Goal: Information Seeking & Learning: Learn about a topic

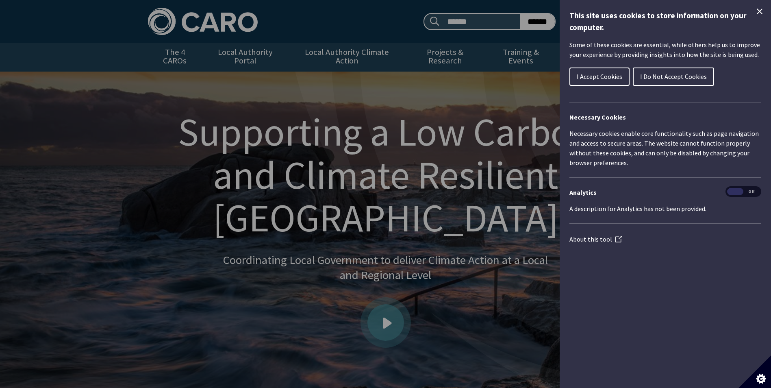
click at [584, 70] on button "I Accept Cookies" at bounding box center [599, 76] width 60 height 18
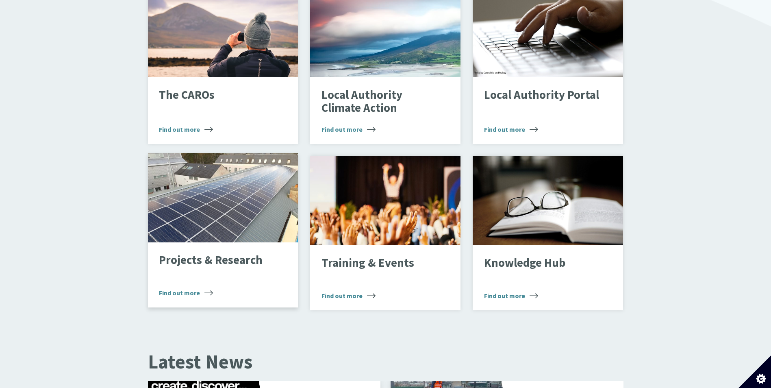
scroll to position [610, 0]
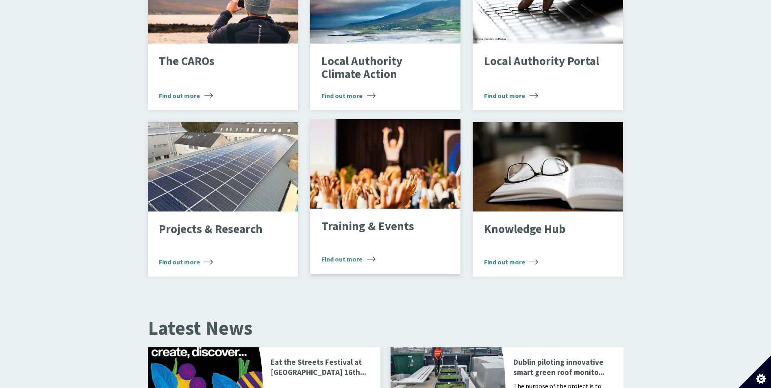
click at [393, 220] on p "Training & Events" at bounding box center [378, 226] width 115 height 13
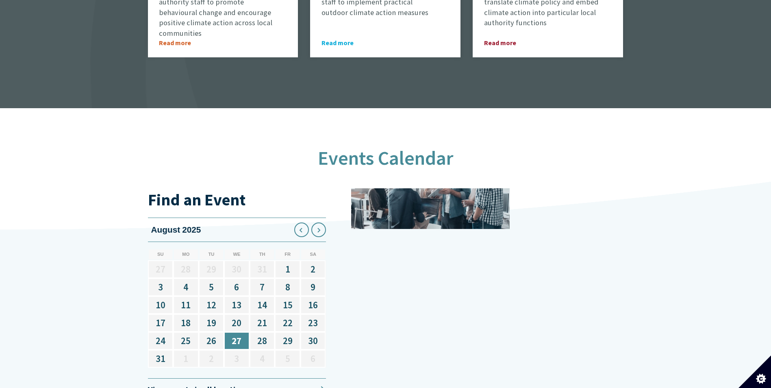
scroll to position [1057, 0]
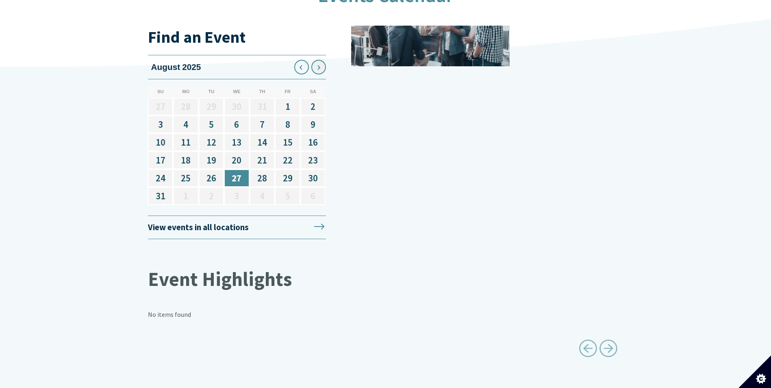
click at [319, 61] on icon at bounding box center [318, 67] width 13 height 13
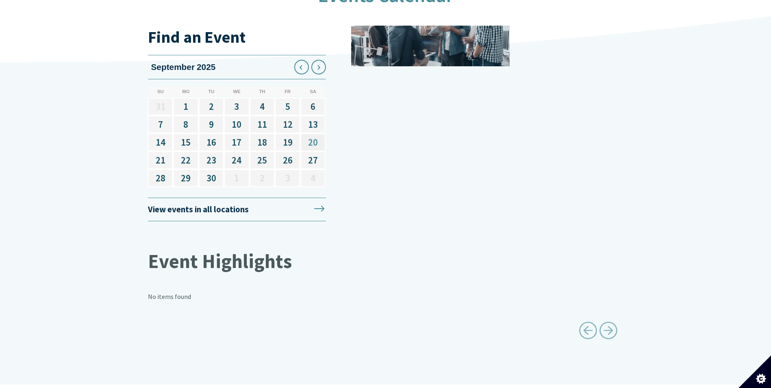
click at [312, 135] on link "20" at bounding box center [313, 142] width 26 height 18
click at [243, 200] on link "View events in all locations" at bounding box center [237, 210] width 178 height 24
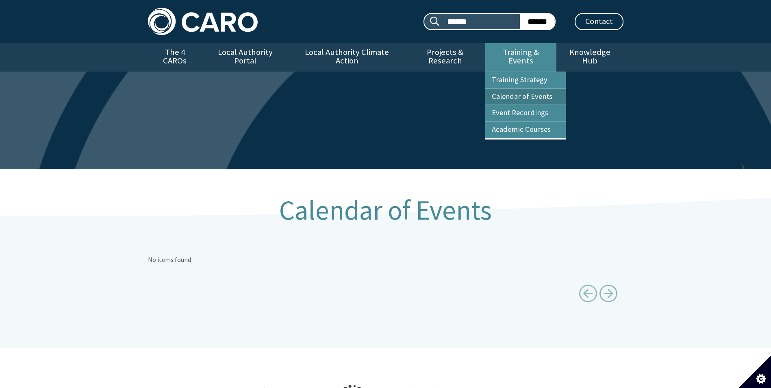
click at [517, 89] on link "Calendar of Events" at bounding box center [525, 97] width 80 height 16
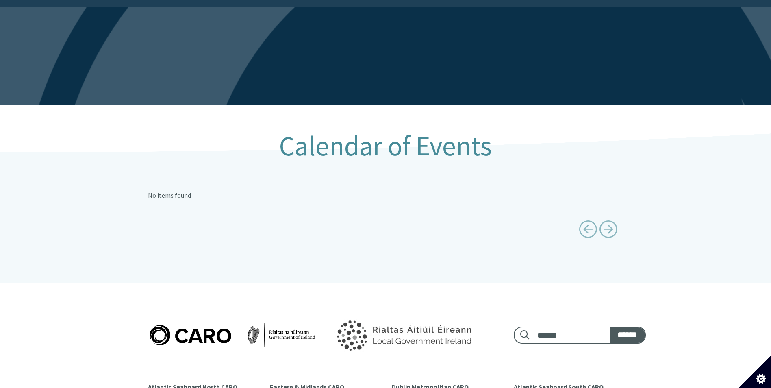
scroll to position [159, 0]
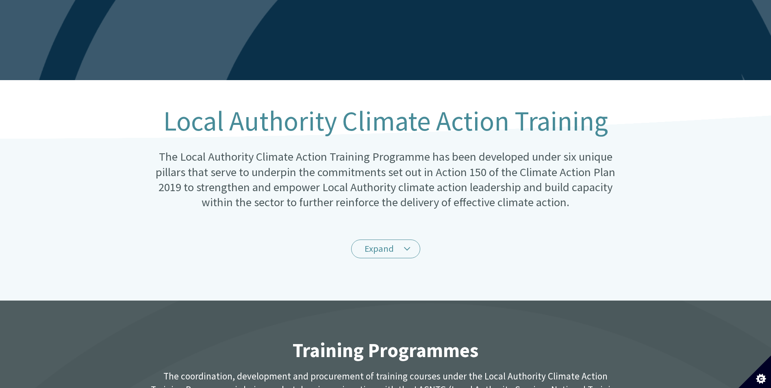
scroll to position [244, 0]
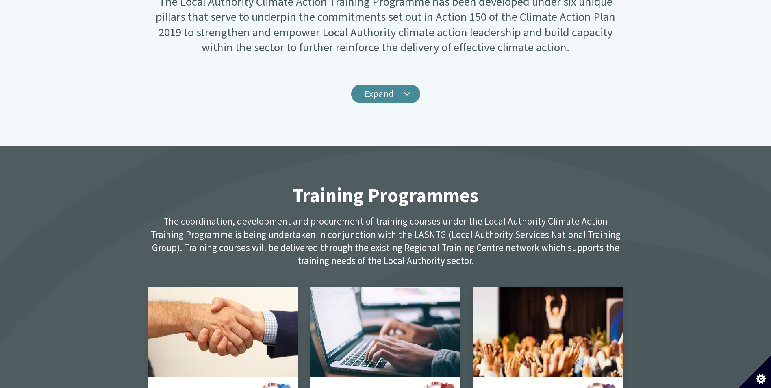
click at [408, 94] on link "Expand" at bounding box center [385, 94] width 69 height 19
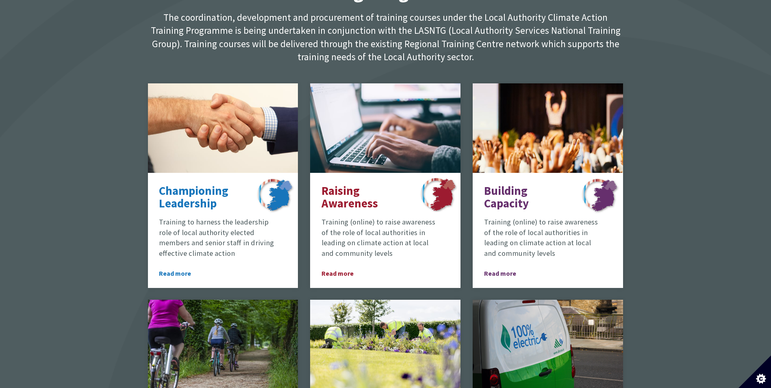
scroll to position [772, 0]
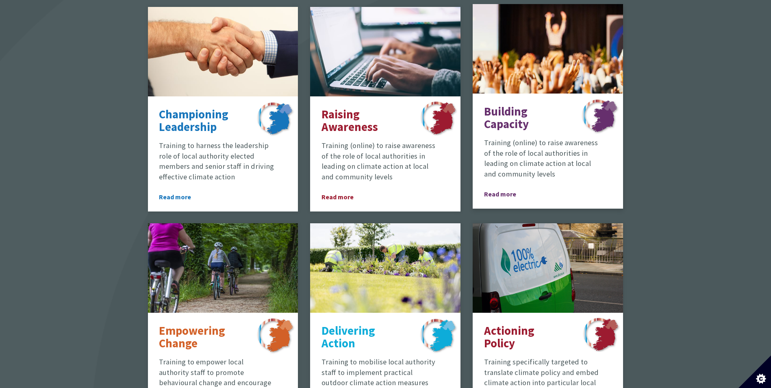
click at [537, 119] on p "Building Capacity" at bounding box center [525, 118] width 83 height 26
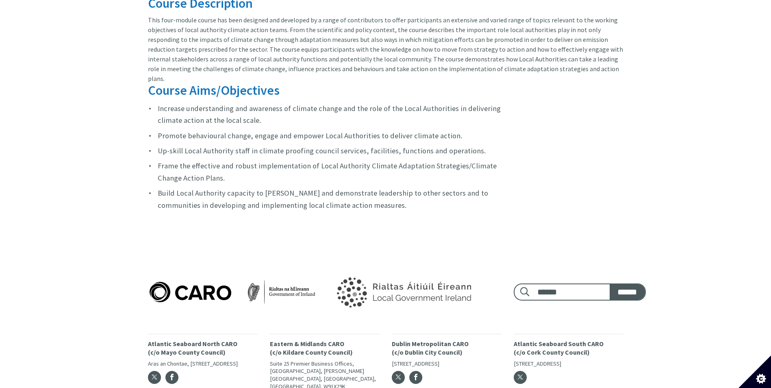
scroll to position [645, 0]
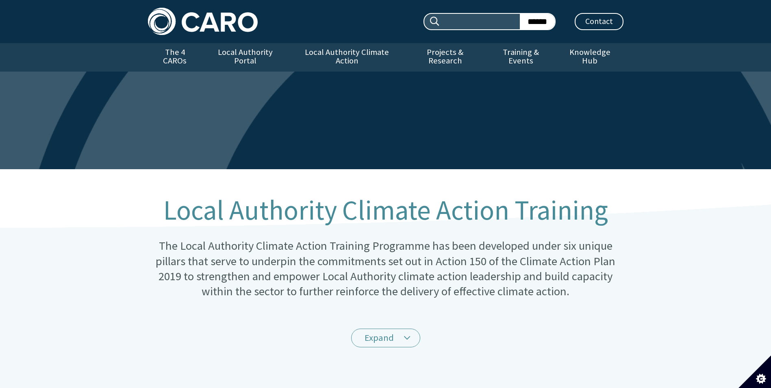
scroll to position [772, 0]
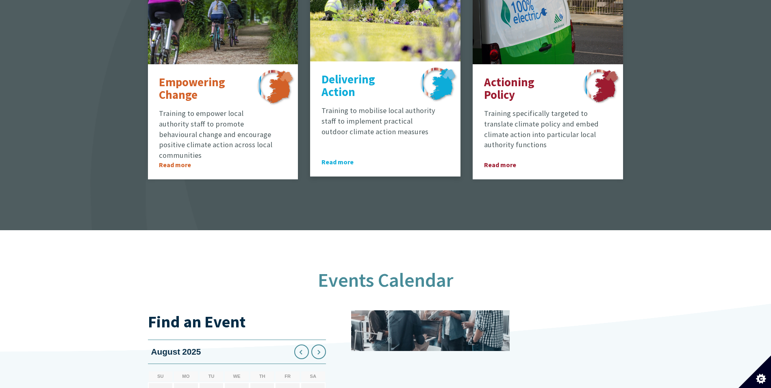
click at [317, 103] on div "Delivering Action Training to mobilise local authority staff to implement pract…" at bounding box center [385, 118] width 150 height 115
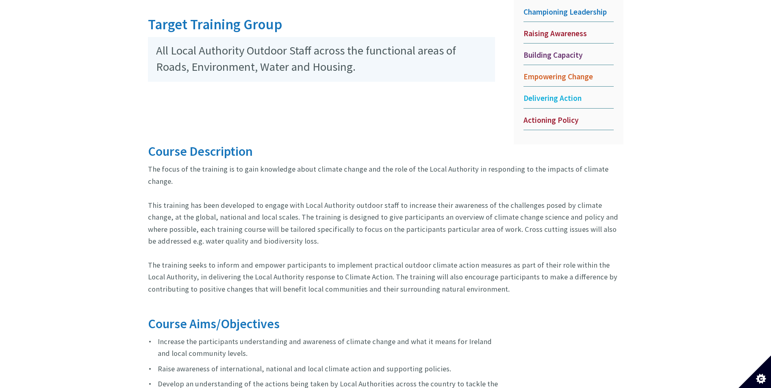
scroll to position [254, 0]
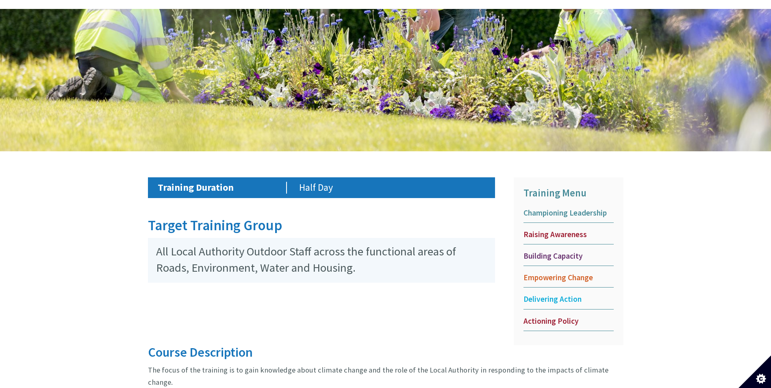
click at [550, 208] on span "Championing Leadership" at bounding box center [568, 213] width 90 height 10
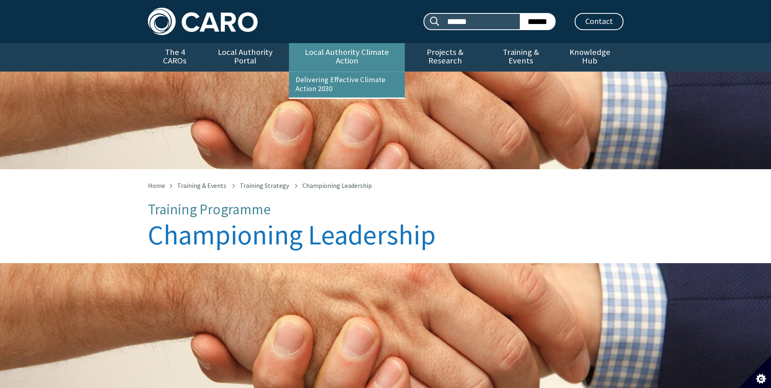
click at [327, 51] on link "Local Authority Climate Action" at bounding box center [347, 57] width 116 height 28
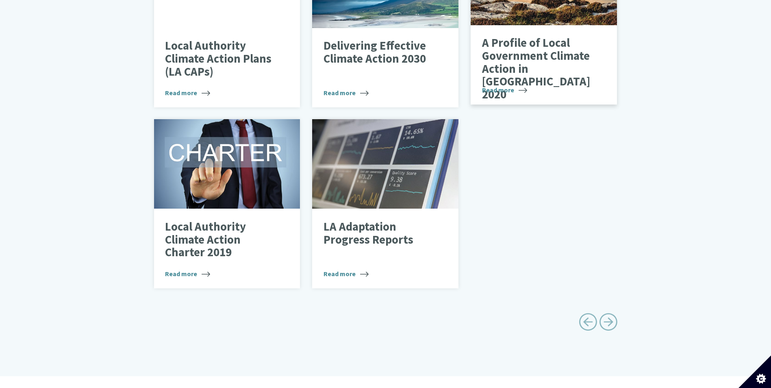
scroll to position [284, 0]
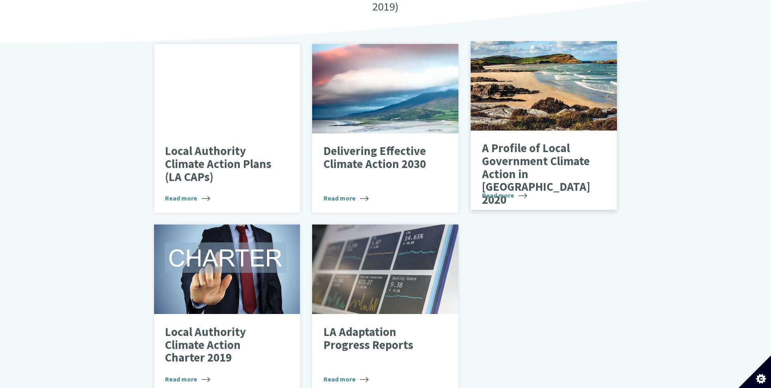
click at [522, 159] on p "A Profile of Local Government Climate Action in Ireland 2020" at bounding box center [538, 174] width 112 height 64
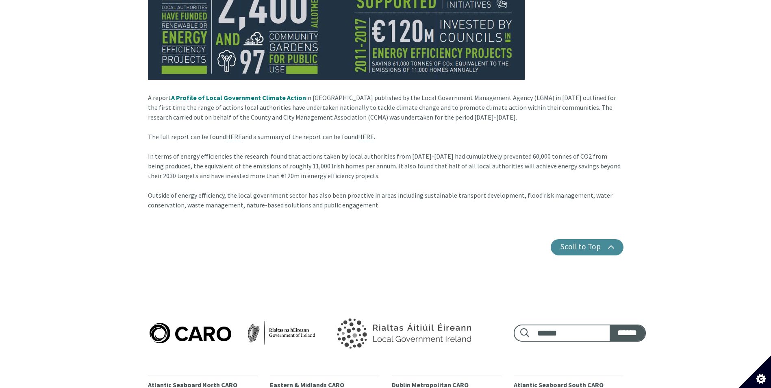
scroll to position [447, 0]
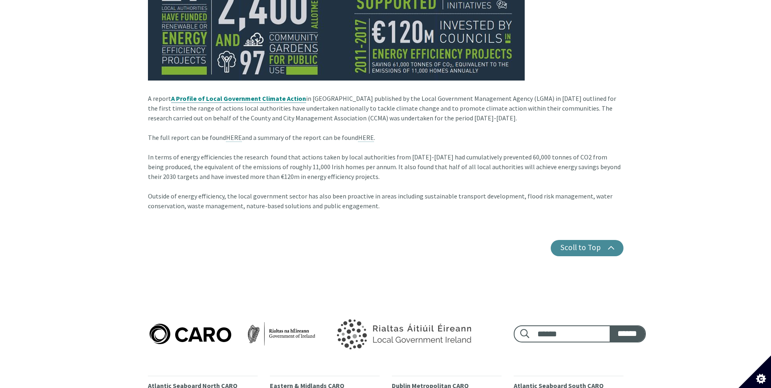
click at [264, 94] on strong "A Profile of Local Government Climate Action" at bounding box center [238, 98] width 135 height 8
